Goal: Information Seeking & Learning: Compare options

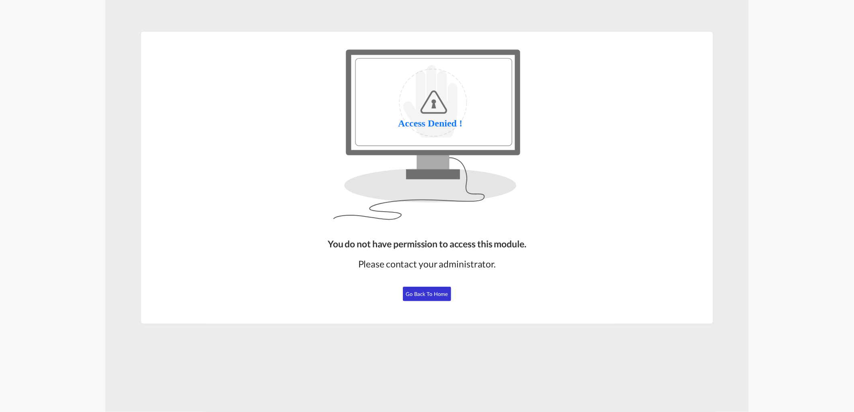
click at [416, 295] on span "Go Back to Home" at bounding box center [427, 294] width 42 height 6
click at [413, 298] on button "Go Back to Home" at bounding box center [427, 294] width 48 height 14
